Goal: Task Accomplishment & Management: Use online tool/utility

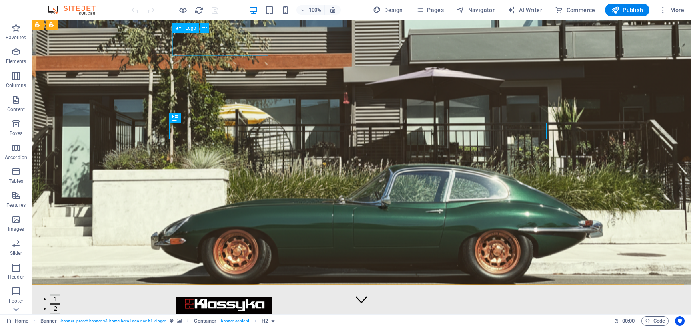
click at [189, 29] on span "Logo" at bounding box center [190, 28] width 11 height 5
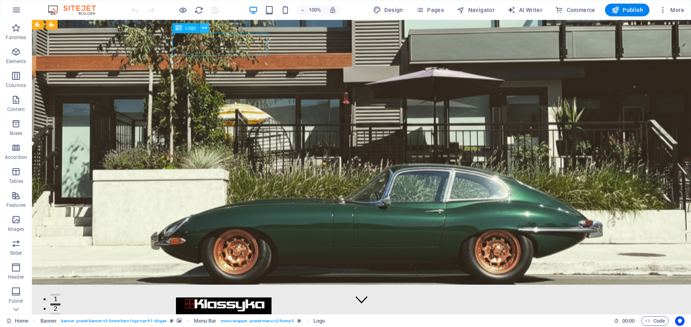
click at [201, 27] on button at bounding box center [205, 28] width 10 height 10
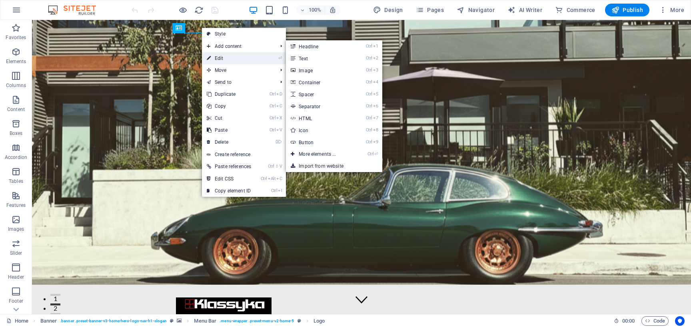
click at [223, 56] on link "⏎ Edit" at bounding box center [229, 58] width 54 height 12
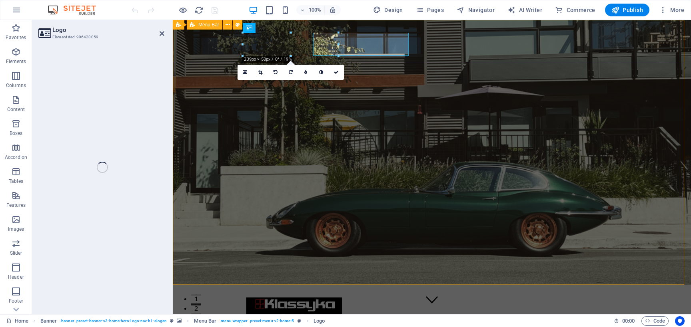
select select "px"
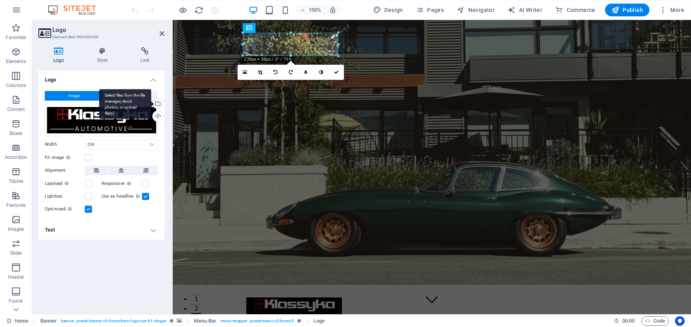
click at [158, 104] on div "Select files from the file manager, stock photos, or upload file(s)" at bounding box center [157, 104] width 12 height 12
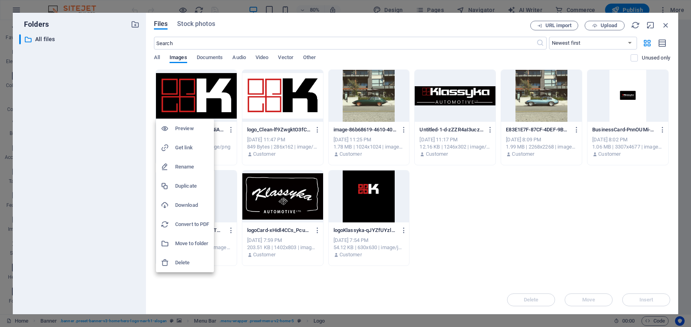
click at [204, 101] on div at bounding box center [345, 163] width 691 height 327
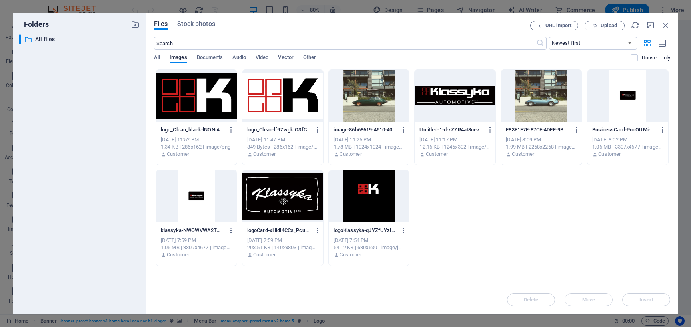
click at [255, 101] on div at bounding box center [282, 96] width 81 height 52
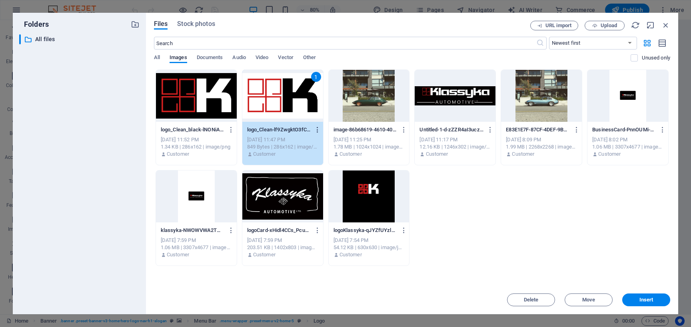
click at [317, 128] on icon "button" at bounding box center [318, 129] width 8 height 7
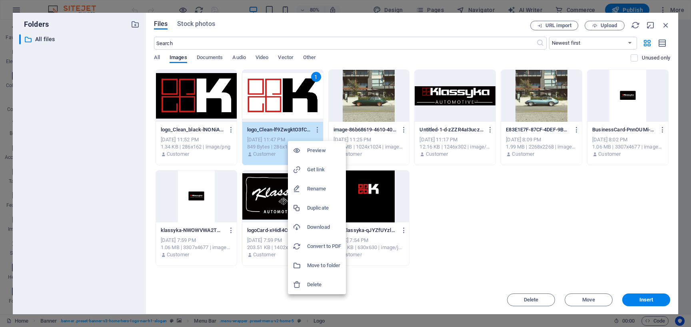
click at [314, 227] on h6 "Download" at bounding box center [324, 228] width 34 height 10
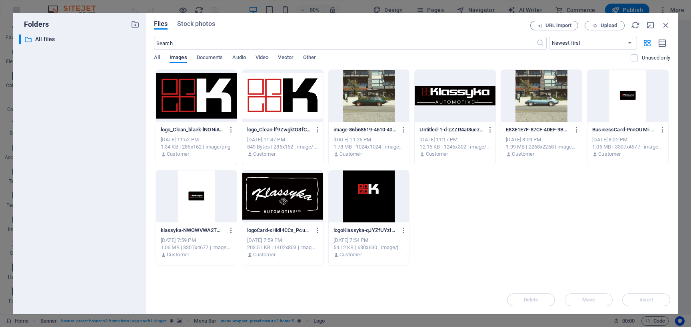
click at [230, 112] on div at bounding box center [196, 96] width 81 height 52
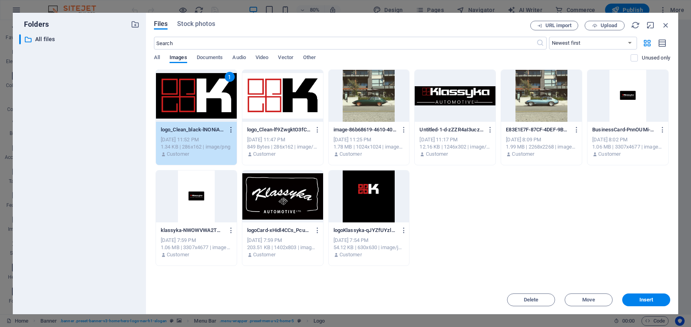
click at [234, 129] on icon "button" at bounding box center [231, 129] width 8 height 7
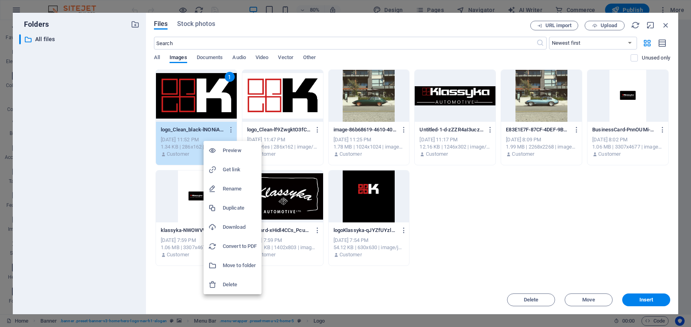
click at [244, 226] on h6 "Download" at bounding box center [240, 228] width 34 height 10
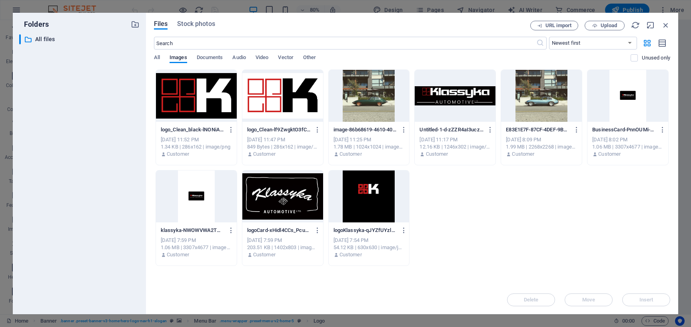
click at [367, 108] on div at bounding box center [369, 96] width 81 height 52
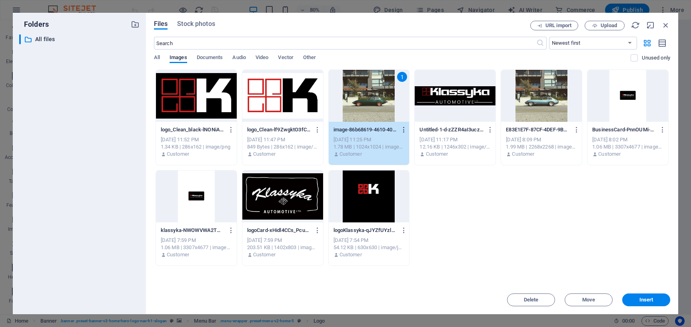
click at [405, 130] on icon "button" at bounding box center [404, 129] width 8 height 7
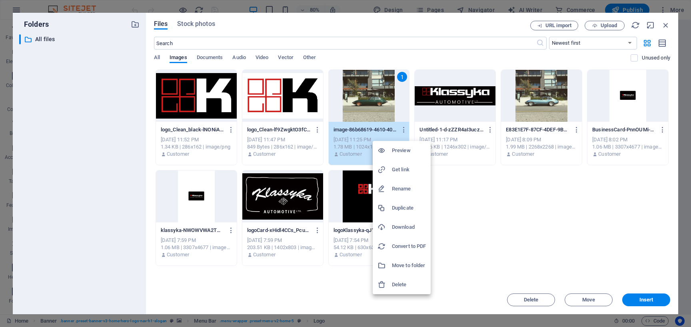
click at [415, 228] on h6 "Download" at bounding box center [409, 228] width 34 height 10
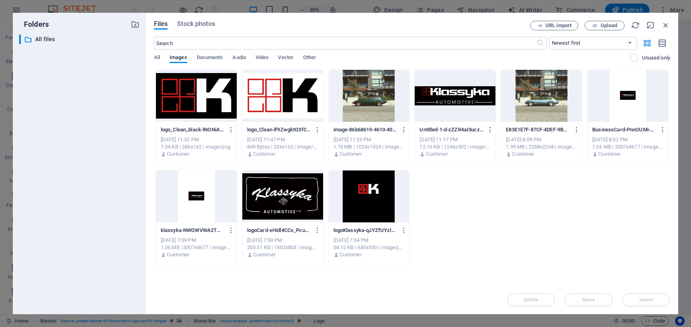
click at [463, 124] on div "Untitled-1-d-zZZR4aI3ucz69XIAK3bA.png Untitled-1-d-zZZR4aI3ucz69XIAK3bA.png" at bounding box center [454, 130] width 71 height 13
click at [487, 128] on icon "button" at bounding box center [491, 129] width 8 height 7
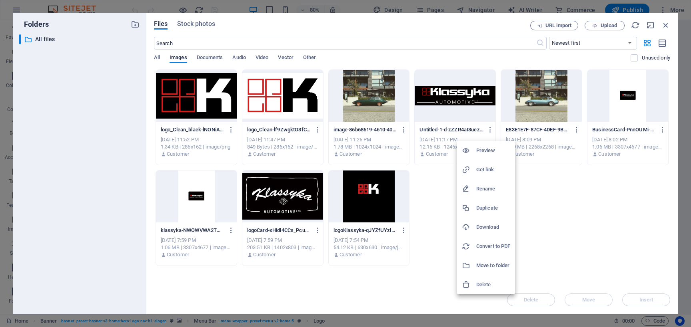
click at [495, 226] on h6 "Download" at bounding box center [493, 228] width 34 height 10
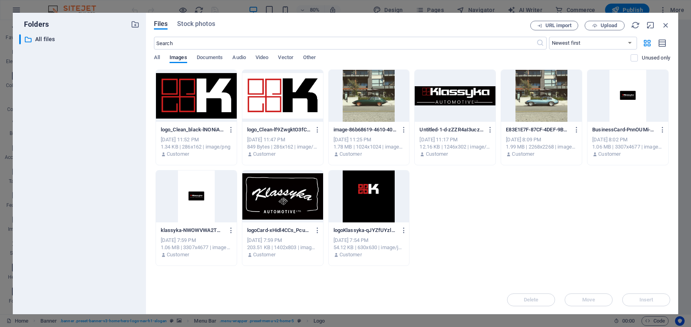
click at [503, 181] on div "logo_Clean_black-lNONiAEXVqxYg6Bn_aY2xA.png logo_Clean_black-lNONiAEXVqxYg6Bn_a…" at bounding box center [412, 168] width 516 height 197
click at [662, 27] on icon "button" at bounding box center [665, 25] width 9 height 9
